Goal: Navigation & Orientation: Find specific page/section

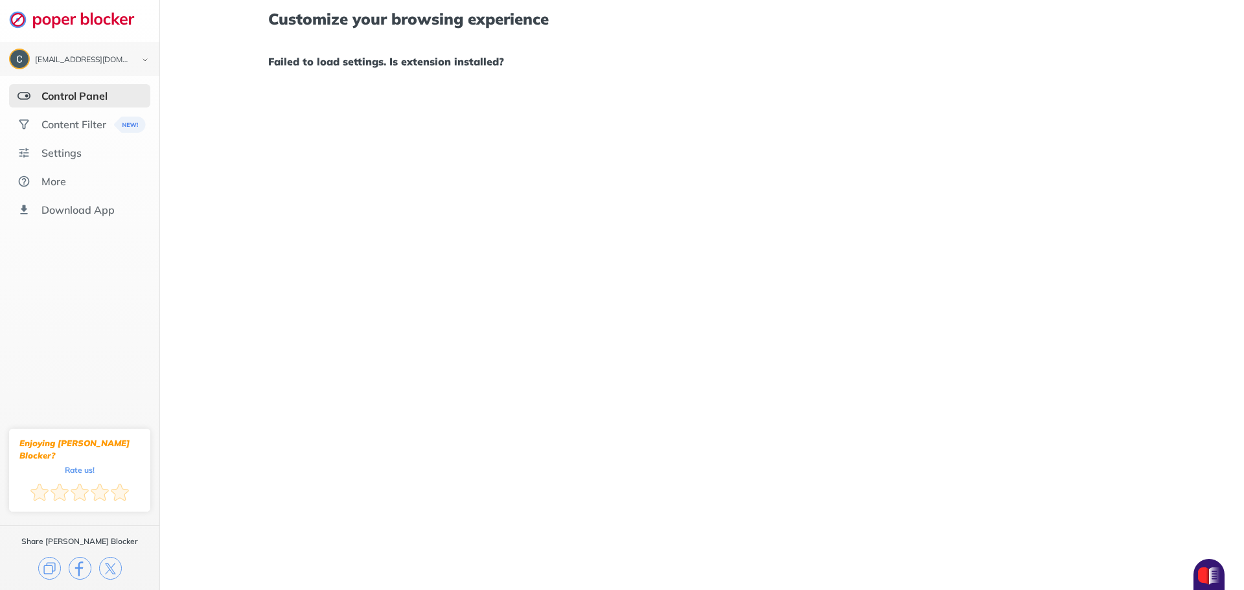
click at [80, 97] on div "Control Panel" at bounding box center [74, 95] width 66 height 13
click at [80, 128] on div "Content Filter" at bounding box center [73, 124] width 65 height 13
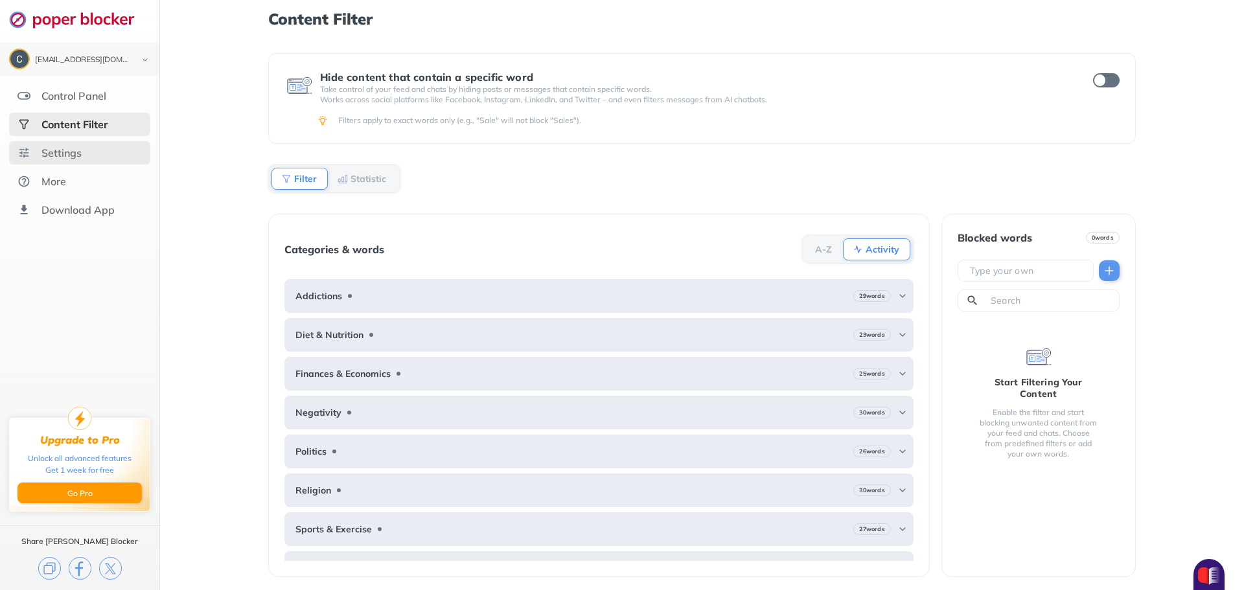
click at [59, 159] on div "Settings" at bounding box center [61, 152] width 40 height 13
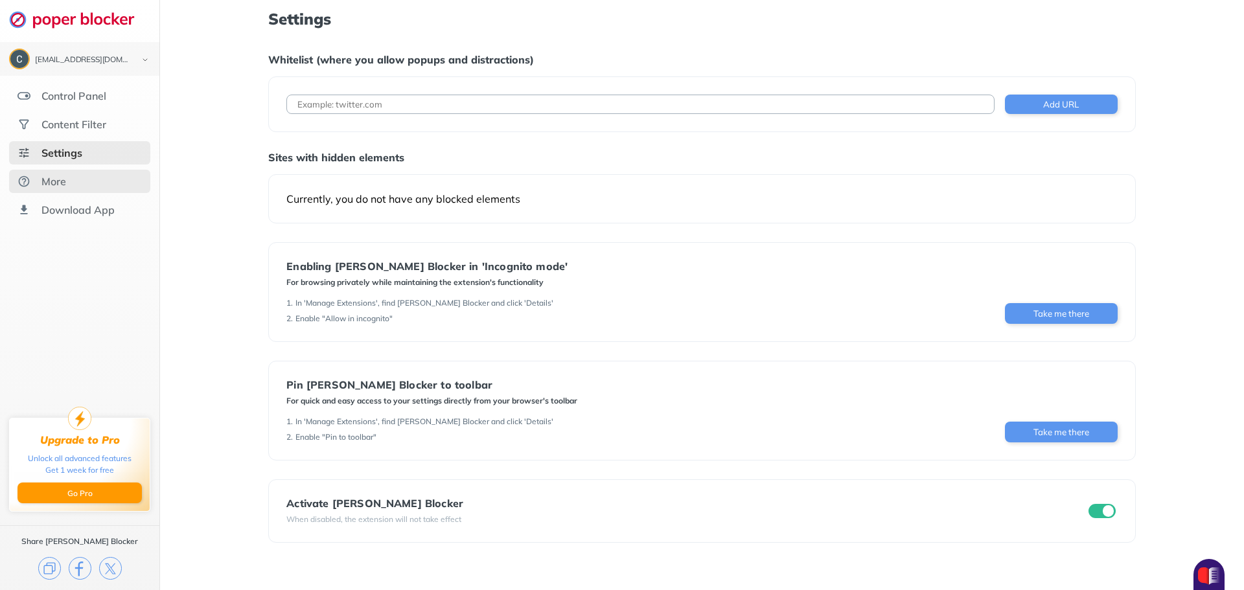
click at [60, 191] on div "More" at bounding box center [79, 181] width 141 height 23
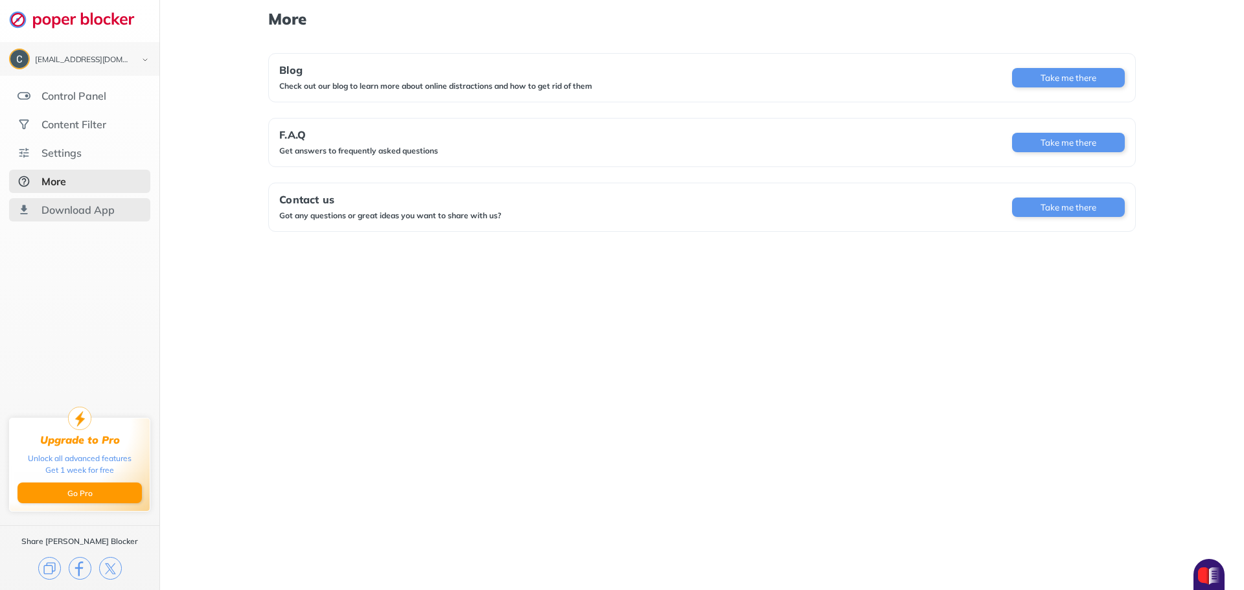
click at [62, 207] on div "Download App" at bounding box center [77, 209] width 73 height 13
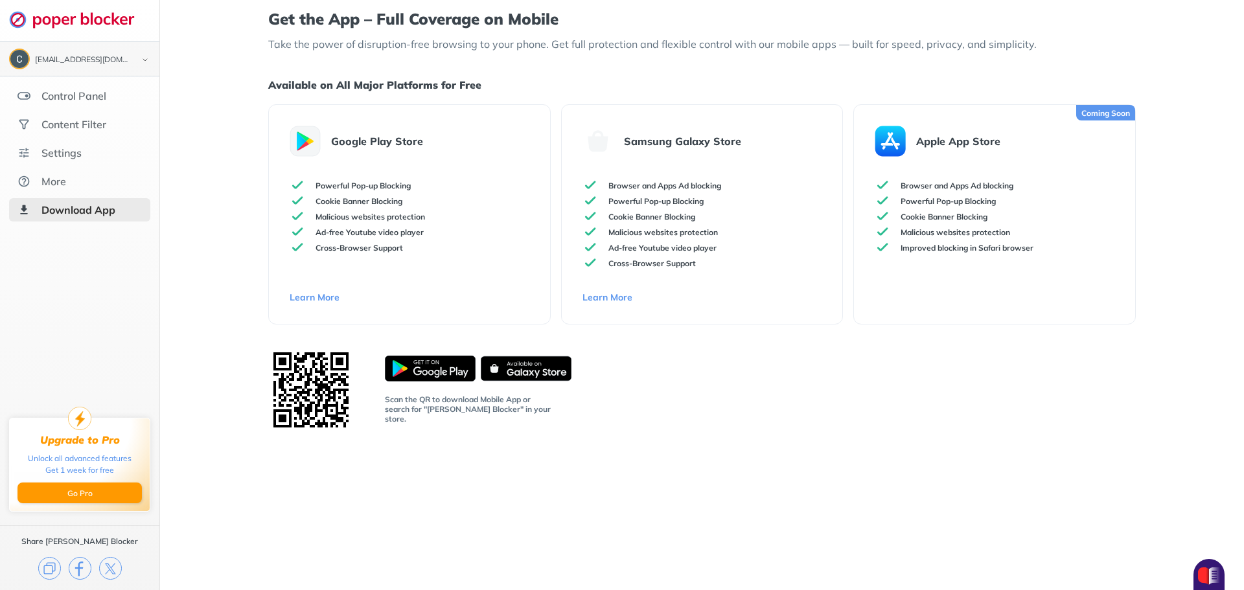
click at [100, 59] on div "[EMAIL_ADDRESS][DOMAIN_NAME]" at bounding box center [83, 60] width 96 height 9
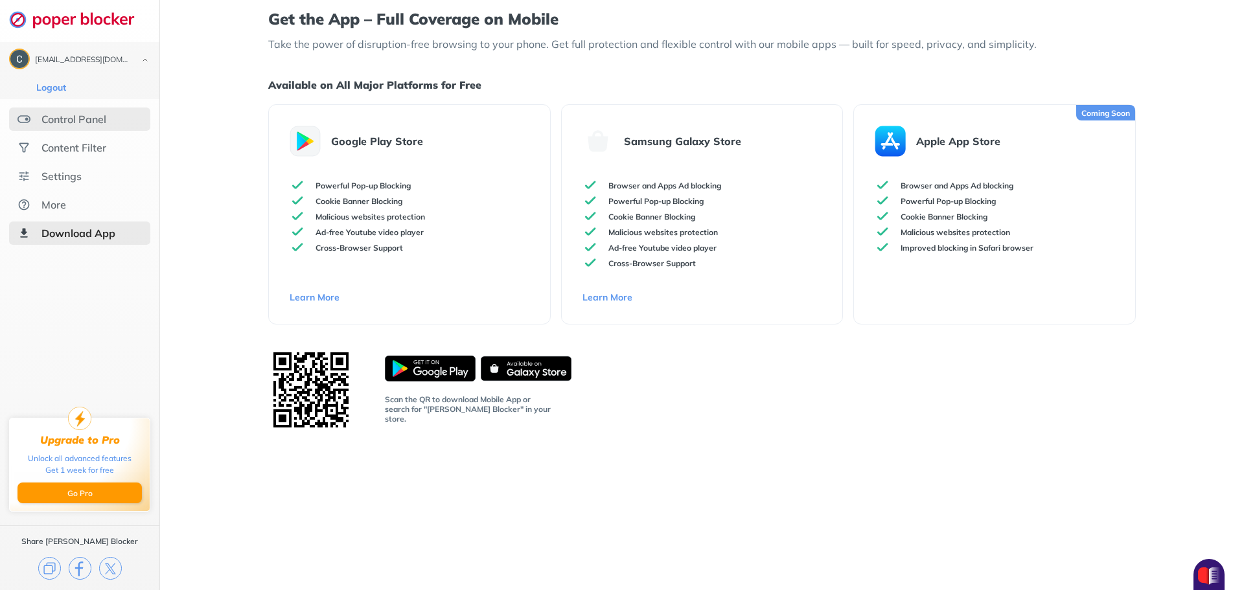
click at [83, 127] on div "Control Panel" at bounding box center [79, 119] width 141 height 23
